Goal: Transaction & Acquisition: Purchase product/service

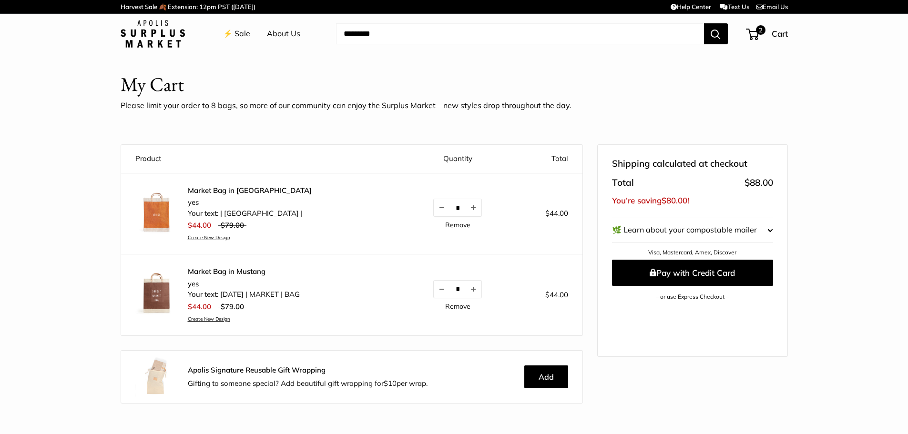
click at [150, 41] on img at bounding box center [153, 34] width 64 height 28
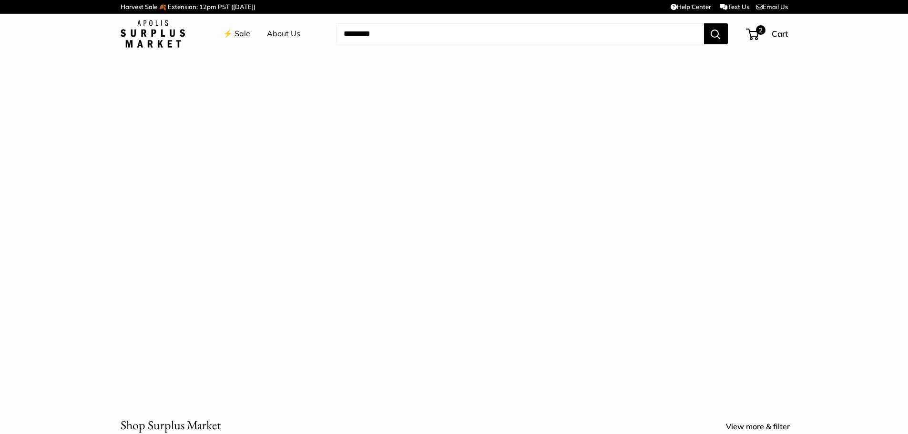
click at [289, 33] on link "About Us" at bounding box center [283, 34] width 33 height 14
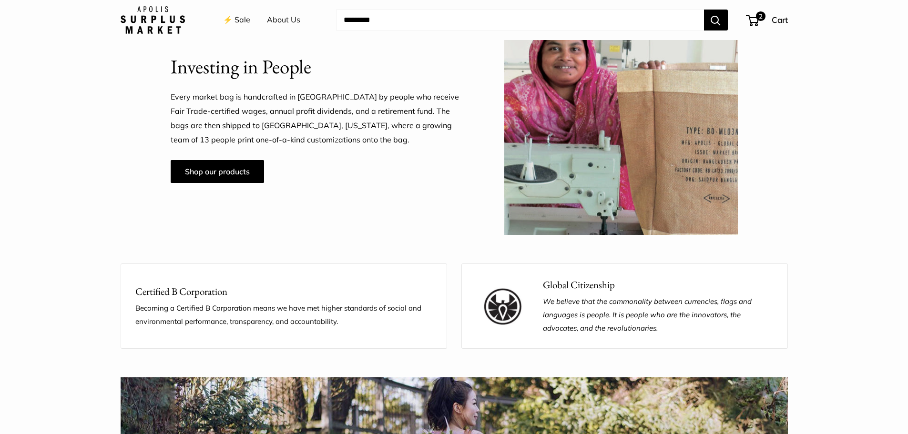
scroll to position [906, 0]
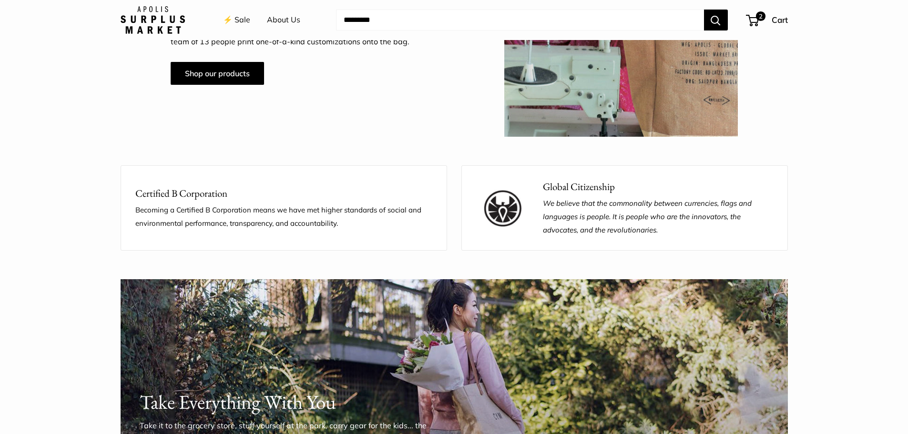
click at [158, 8] on img at bounding box center [153, 20] width 64 height 28
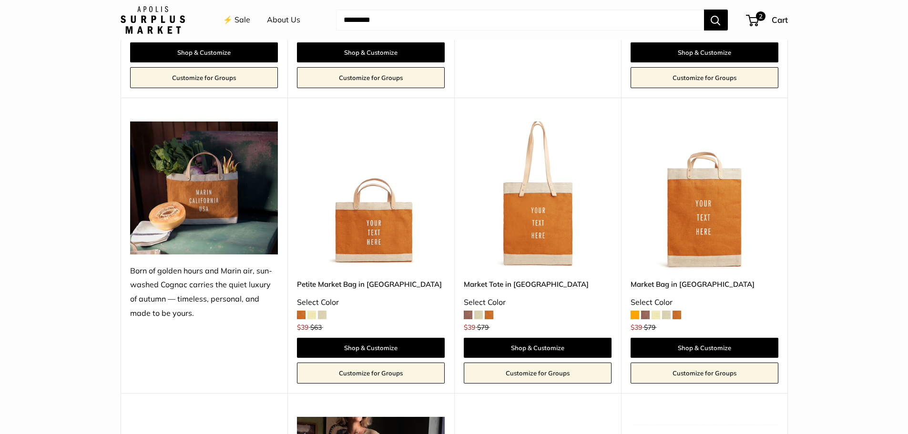
scroll to position [954, 0]
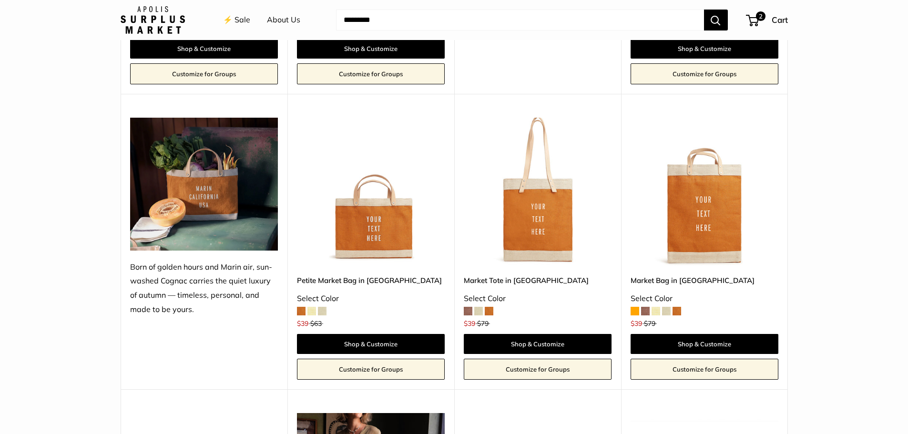
click at [0, 0] on img at bounding box center [0, 0] width 0 height 0
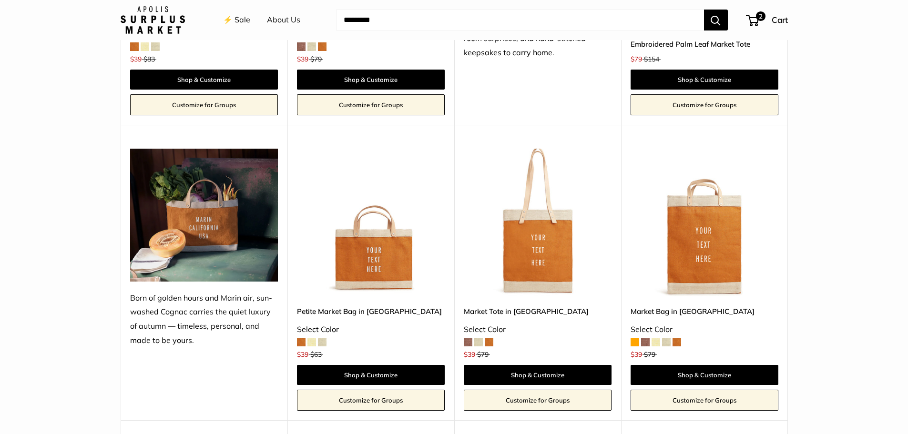
scroll to position [906, 0]
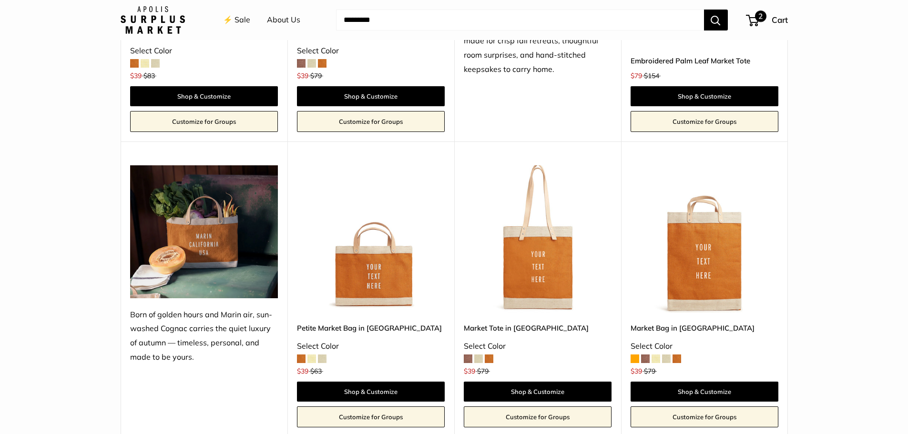
click at [777, 15] on span "Cart" at bounding box center [780, 20] width 16 height 10
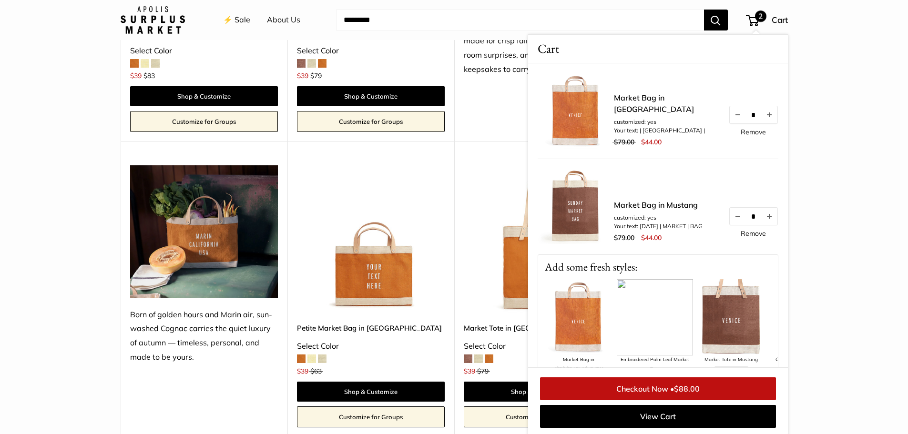
click at [825, 62] on section "**********" at bounding box center [454, 394] width 908 height 1768
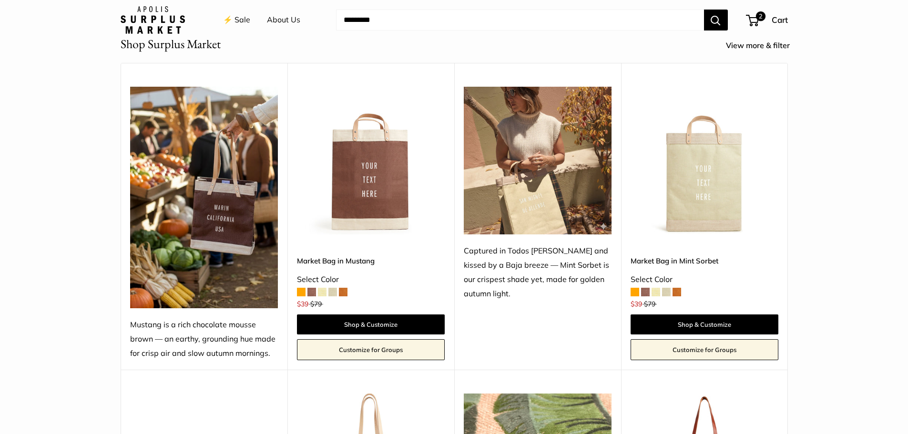
scroll to position [191, 0]
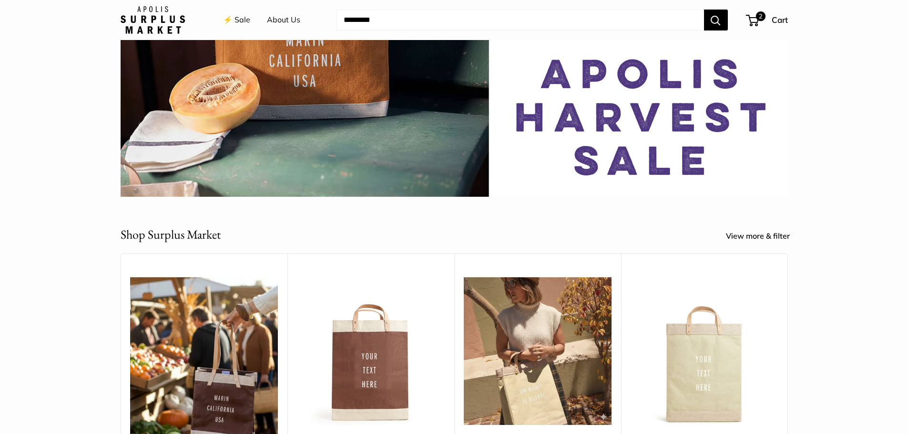
click at [0, 0] on img at bounding box center [0, 0] width 0 height 0
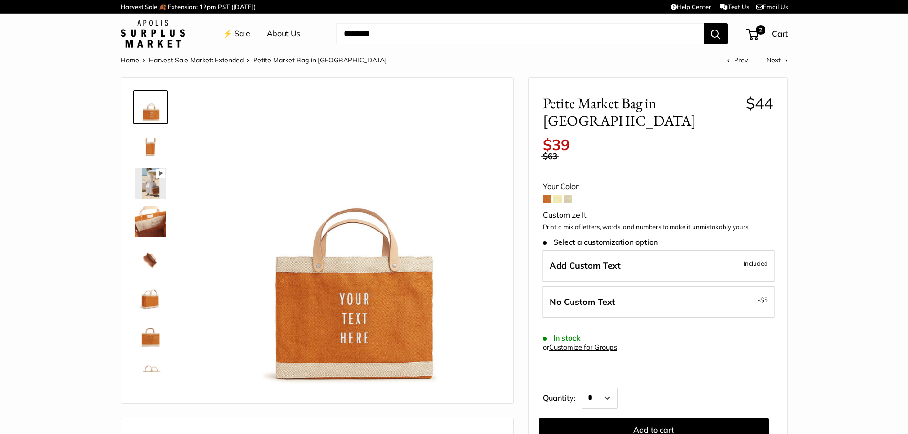
click at [145, 150] on img at bounding box center [150, 145] width 31 height 31
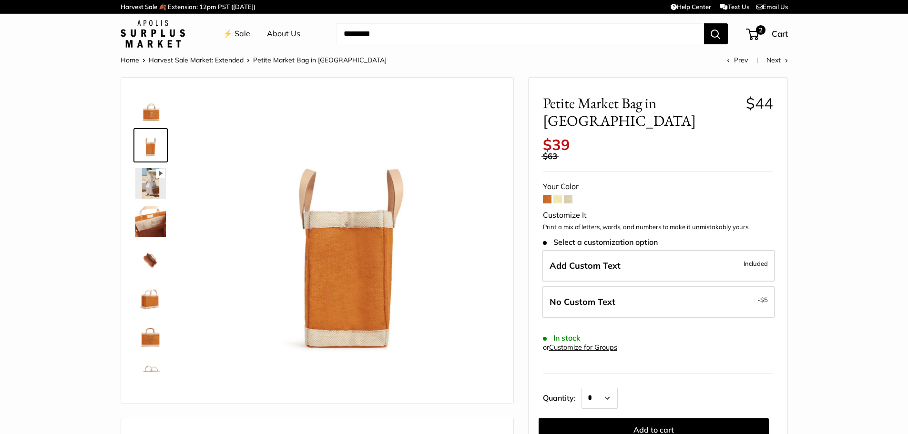
click at [142, 183] on img at bounding box center [150, 183] width 31 height 31
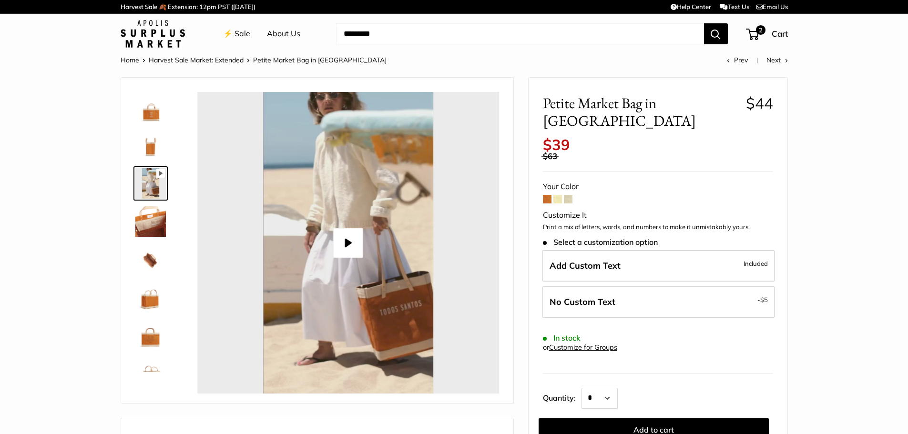
click at [142, 227] on img at bounding box center [150, 221] width 31 height 31
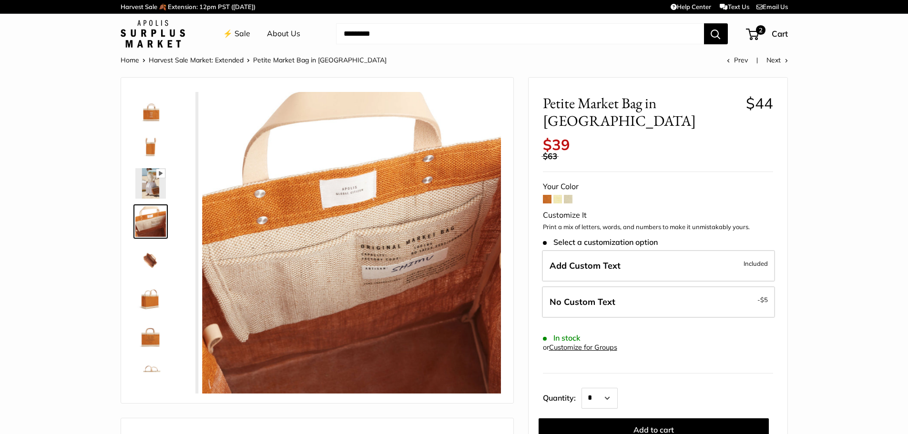
click at [144, 265] on img at bounding box center [150, 260] width 31 height 31
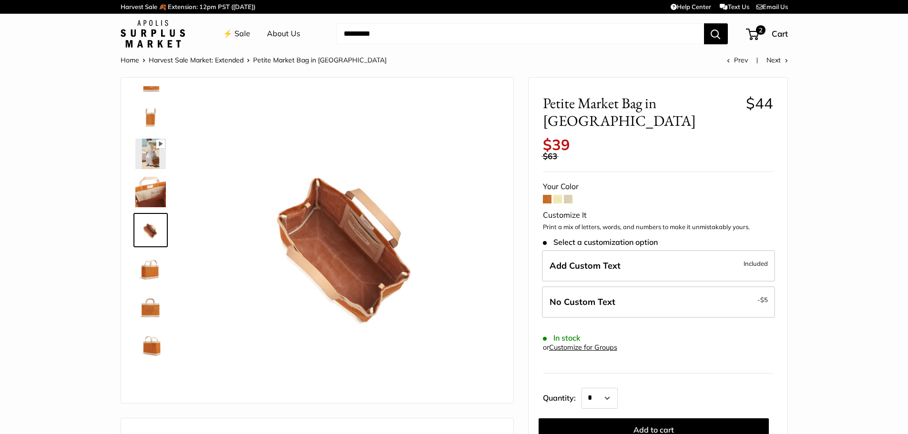
type input "*****"
click at [148, 270] on img at bounding box center [150, 268] width 31 height 31
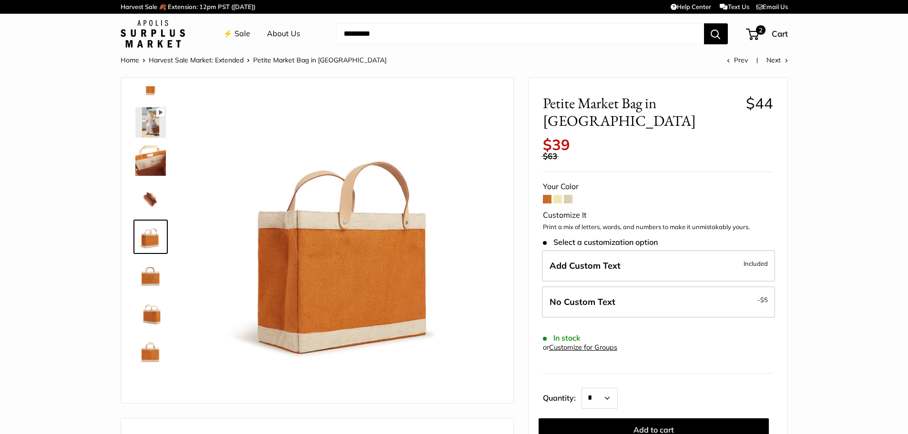
click at [153, 321] on img at bounding box center [150, 313] width 31 height 31
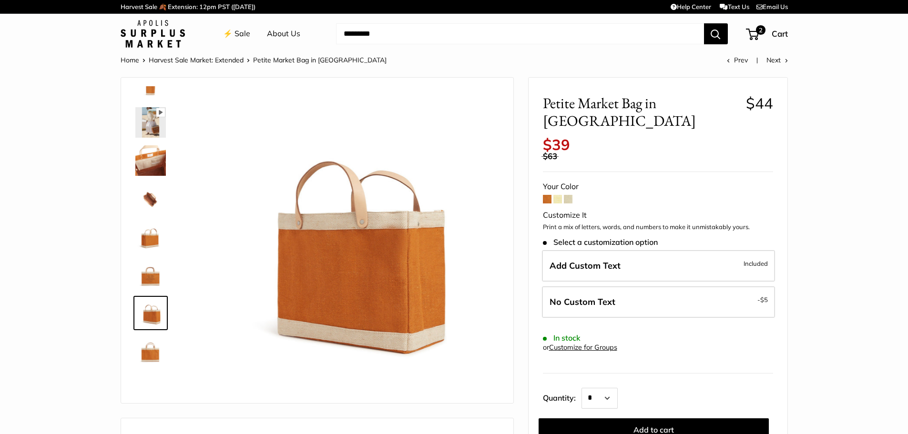
click at [151, 361] on img at bounding box center [150, 351] width 31 height 31
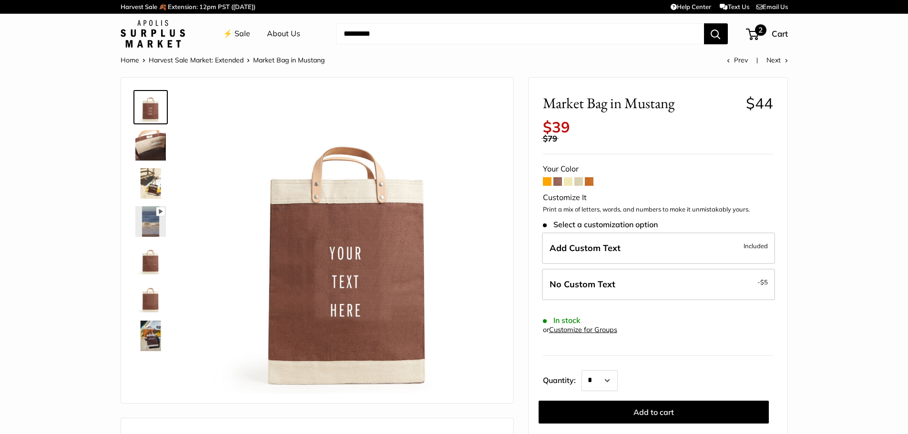
click at [761, 31] on span "2" at bounding box center [760, 29] width 11 height 11
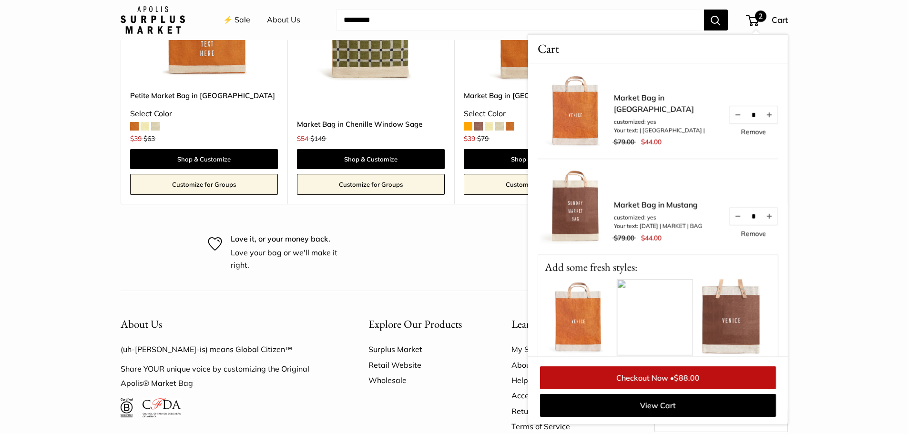
scroll to position [1383, 0]
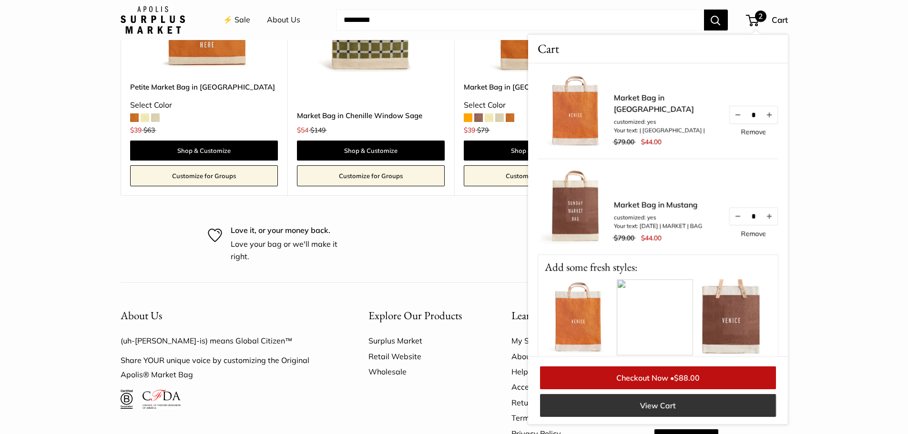
click at [656, 407] on link "View Cart" at bounding box center [658, 405] width 236 height 23
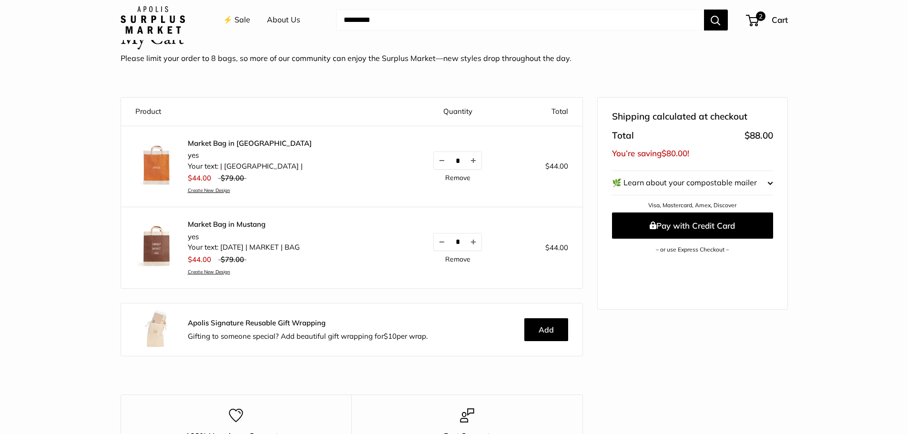
scroll to position [95, 0]
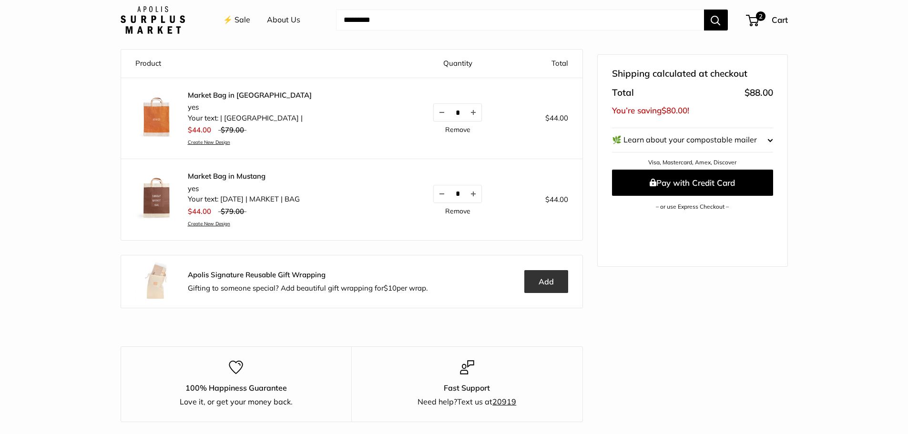
click at [553, 285] on button "Add" at bounding box center [547, 281] width 44 height 23
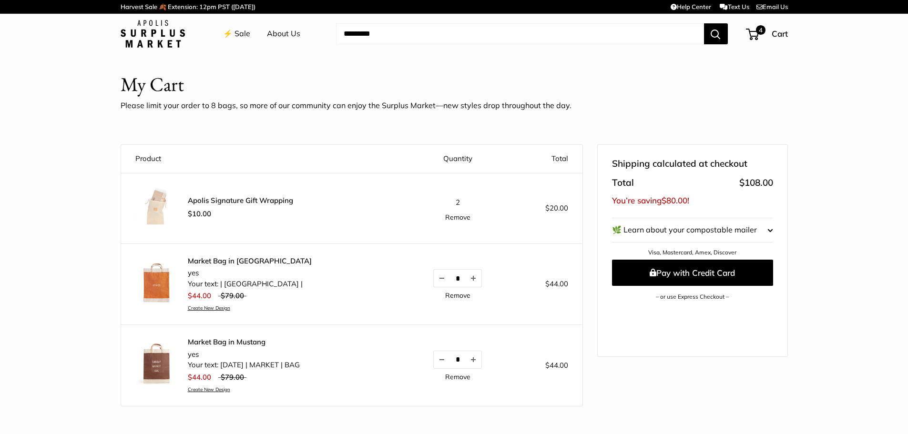
click at [158, 205] on img at bounding box center [156, 207] width 43 height 43
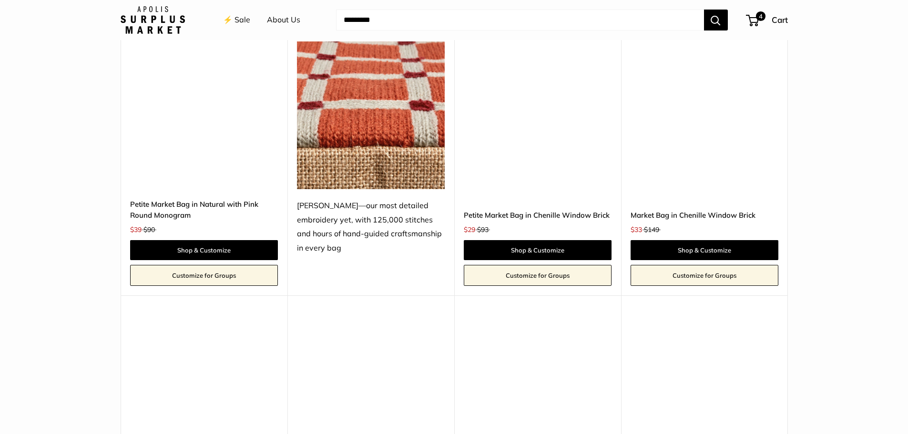
scroll to position [1812, 0]
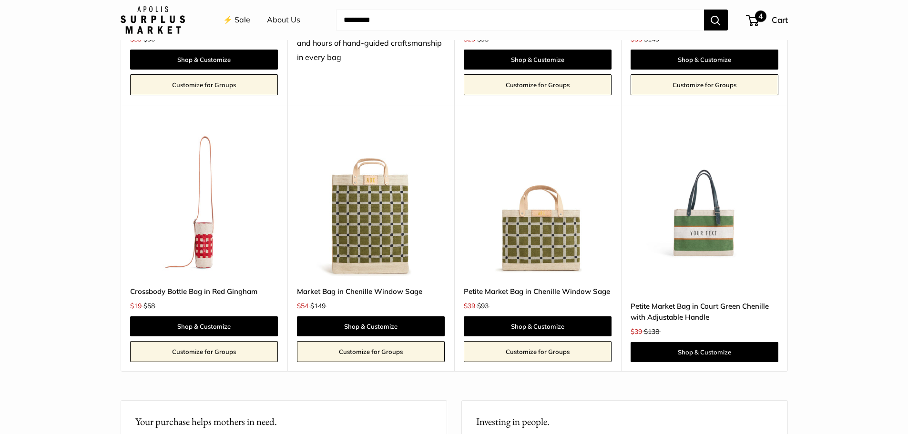
click at [768, 20] on div "4 Cart" at bounding box center [767, 19] width 41 height 15
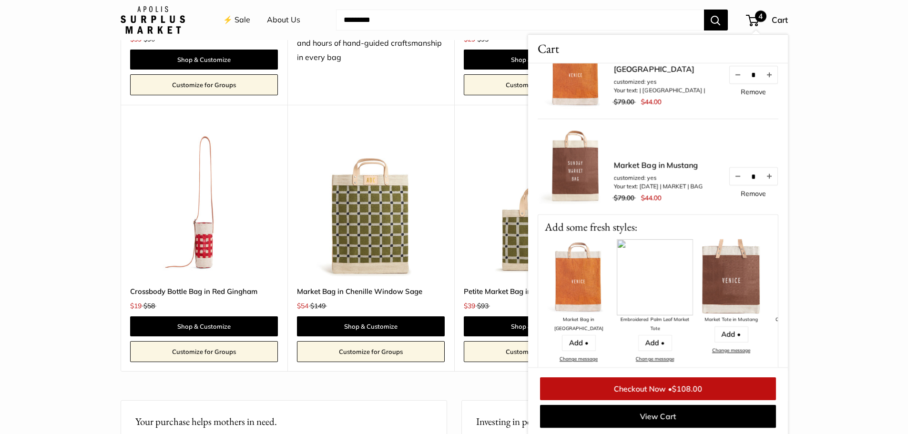
scroll to position [191, 0]
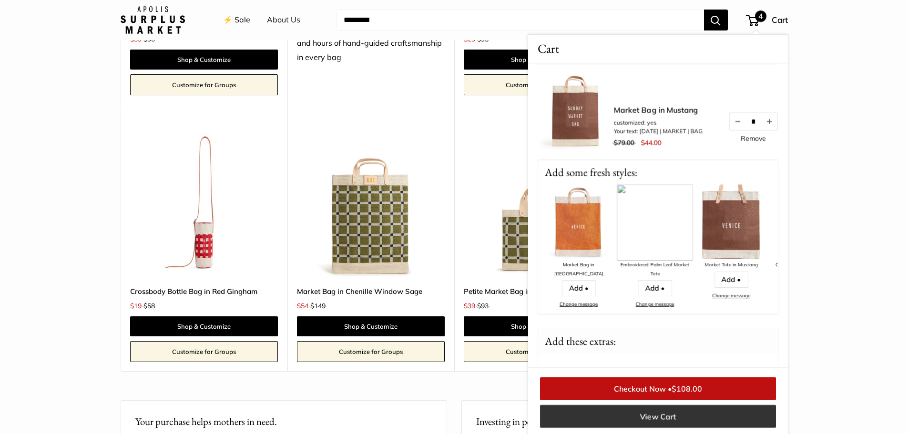
click at [667, 414] on link "View Cart" at bounding box center [658, 416] width 236 height 23
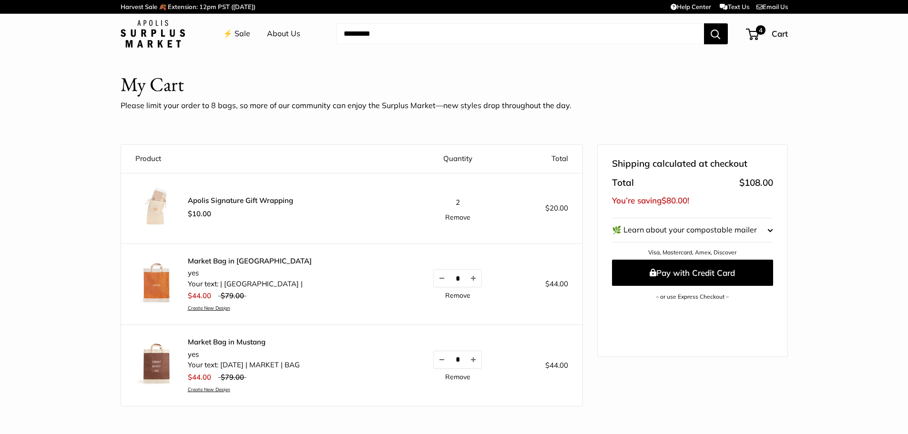
click at [454, 219] on link "Remove" at bounding box center [457, 217] width 25 height 7
